Goal: Information Seeking & Learning: Learn about a topic

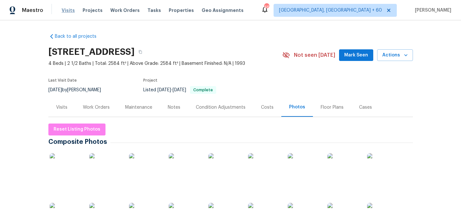
click at [65, 11] on span "Visits" at bounding box center [68, 10] width 13 height 6
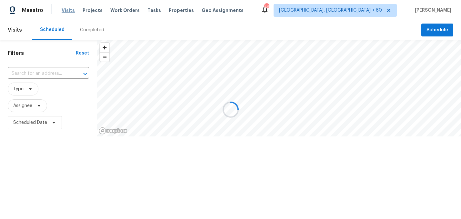
click at [84, 33] on div at bounding box center [230, 109] width 461 height 219
click at [84, 32] on div at bounding box center [230, 109] width 461 height 219
click at [94, 30] on div at bounding box center [230, 109] width 461 height 219
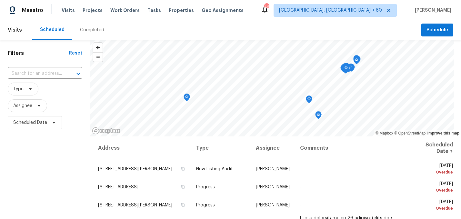
click at [88, 30] on div "Completed" at bounding box center [92, 30] width 24 height 6
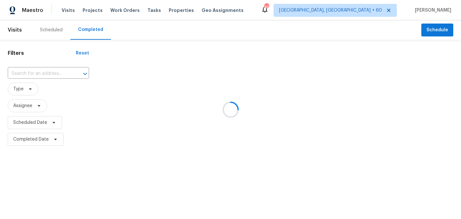
click at [47, 74] on div at bounding box center [230, 109] width 461 height 219
click at [43, 74] on div at bounding box center [230, 109] width 461 height 219
click at [40, 73] on div at bounding box center [230, 109] width 461 height 219
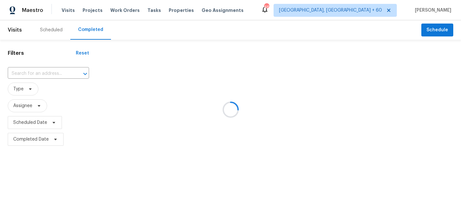
click at [30, 73] on div at bounding box center [230, 109] width 461 height 219
click at [30, 72] on div at bounding box center [230, 109] width 461 height 219
click at [30, 73] on div at bounding box center [230, 109] width 461 height 219
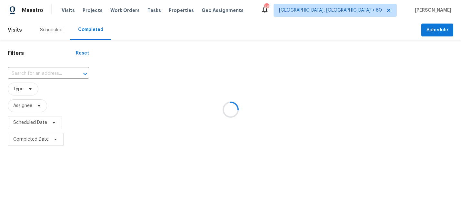
click at [27, 71] on div at bounding box center [230, 109] width 461 height 219
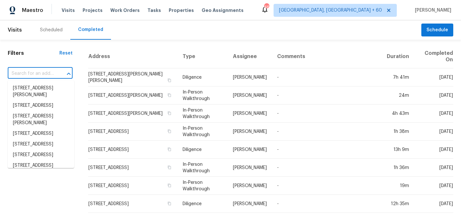
click at [27, 71] on input "text" at bounding box center [31, 74] width 47 height 10
paste input "[STREET_ADDRESS]"
type input "[STREET_ADDRESS]"
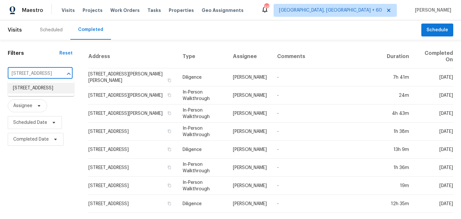
click at [33, 93] on li "[STREET_ADDRESS]" at bounding box center [41, 88] width 66 height 11
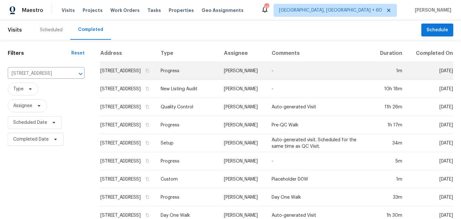
click at [100, 77] on td "[STREET_ADDRESS]" at bounding box center [127, 71] width 55 height 18
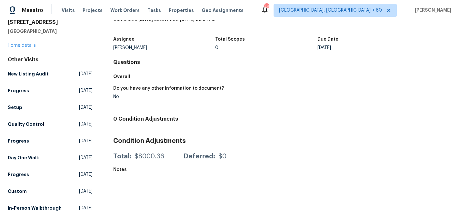
scroll to position [35, 0]
click at [32, 43] on link "Home details" at bounding box center [22, 45] width 28 height 5
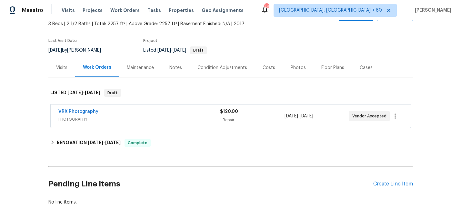
scroll to position [49, 0]
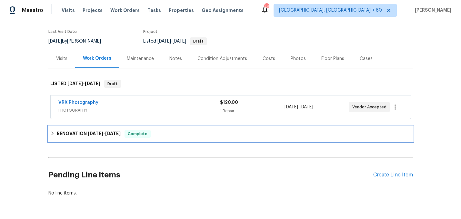
click at [100, 134] on span "[DATE]" at bounding box center [95, 133] width 15 height 5
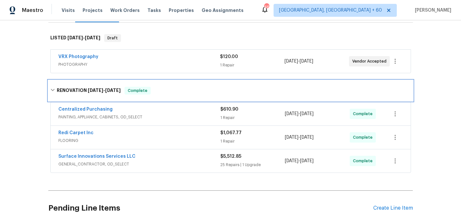
scroll to position [108, 0]
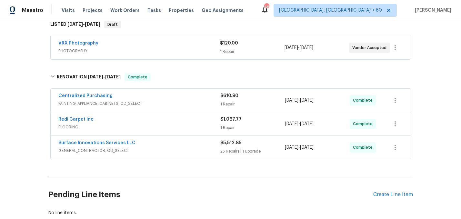
click at [136, 144] on div "Surface Innovations Services LLC" at bounding box center [139, 144] width 162 height 8
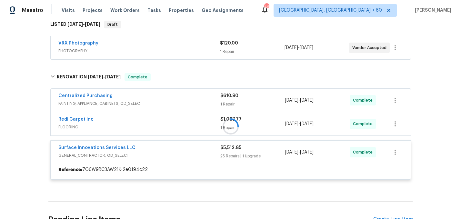
click at [149, 123] on div at bounding box center [230, 126] width 364 height 119
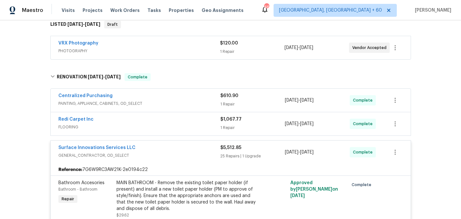
click at [158, 126] on span "FLOORING" at bounding box center [139, 127] width 162 height 6
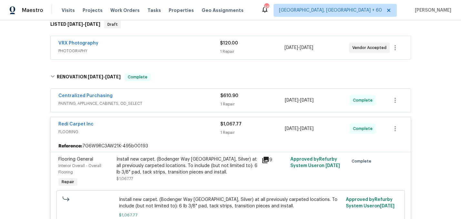
click at [160, 99] on div "Centralized Purchasing" at bounding box center [139, 97] width 162 height 8
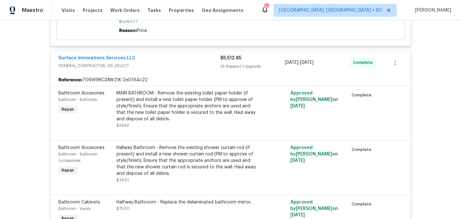
scroll to position [546, 0]
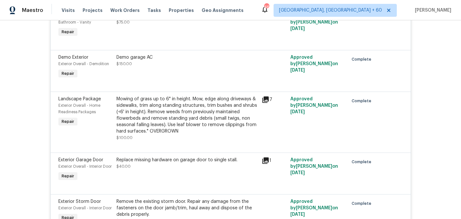
click at [36, 86] on div "Back to all projects [STREET_ADDRESS] 3 Beds | 2 1/2 Baths | Total: 2257 ft² | …" at bounding box center [230, 119] width 461 height 199
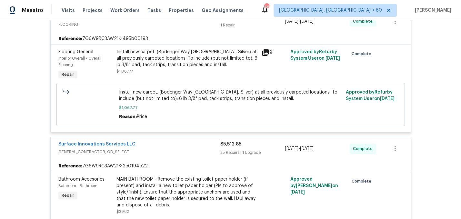
scroll to position [253, 0]
